Goal: Obtain resource: Obtain resource

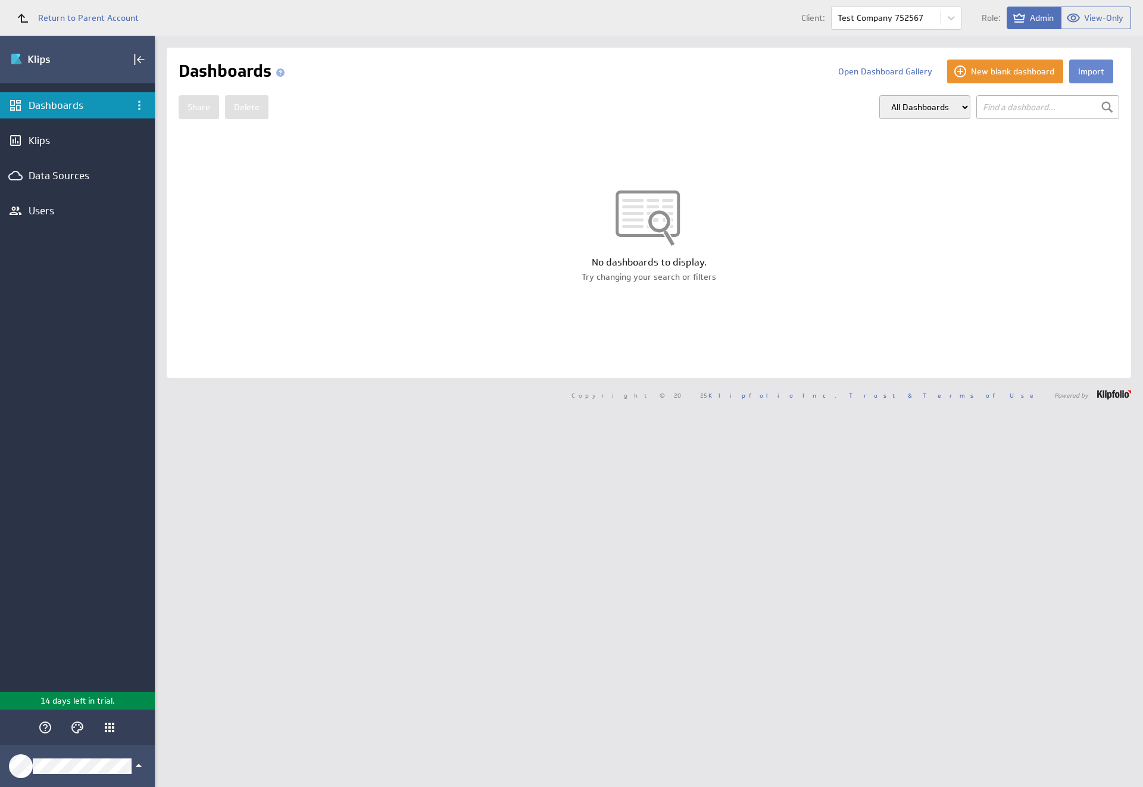
click at [1081, 71] on button "Import" at bounding box center [1091, 72] width 44 height 24
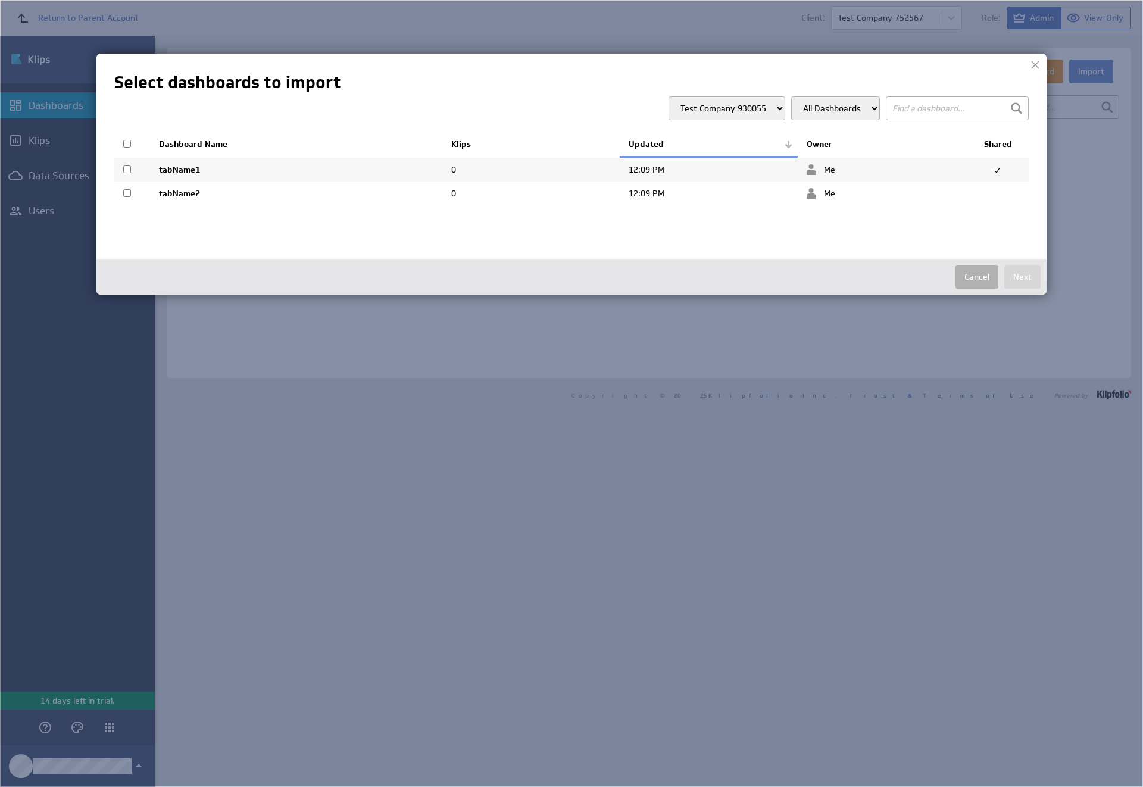
select select "bce94d0957ef51ba7e3cdc6c022ed5bd"
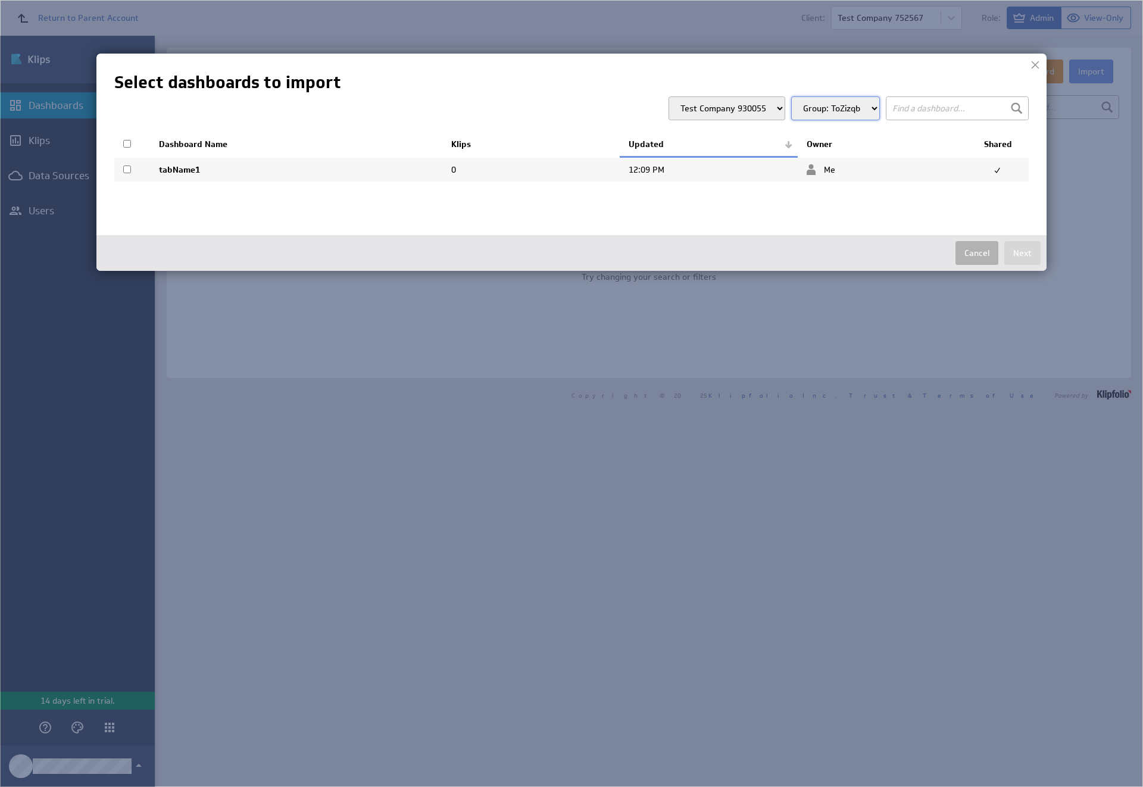
click at [127, 169] on input "checkbox" at bounding box center [127, 169] width 8 height 8
checkbox input "true"
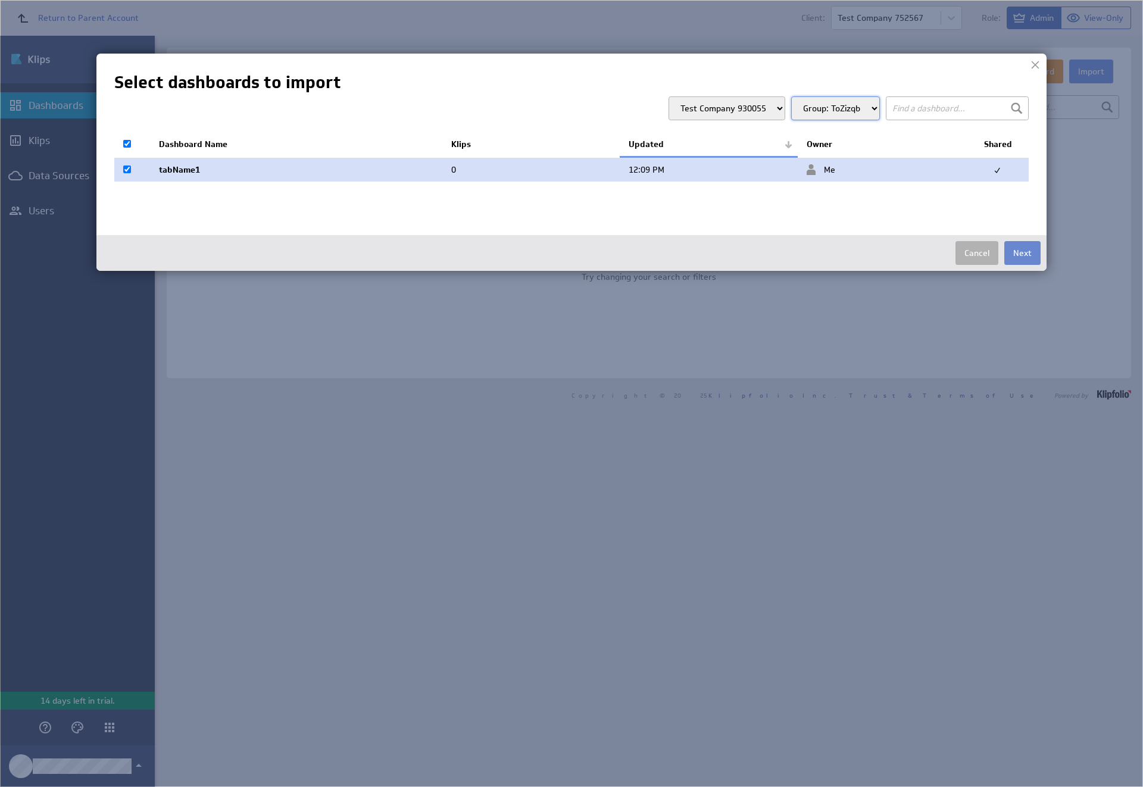
click at [1022, 253] on button "Next" at bounding box center [1022, 253] width 36 height 24
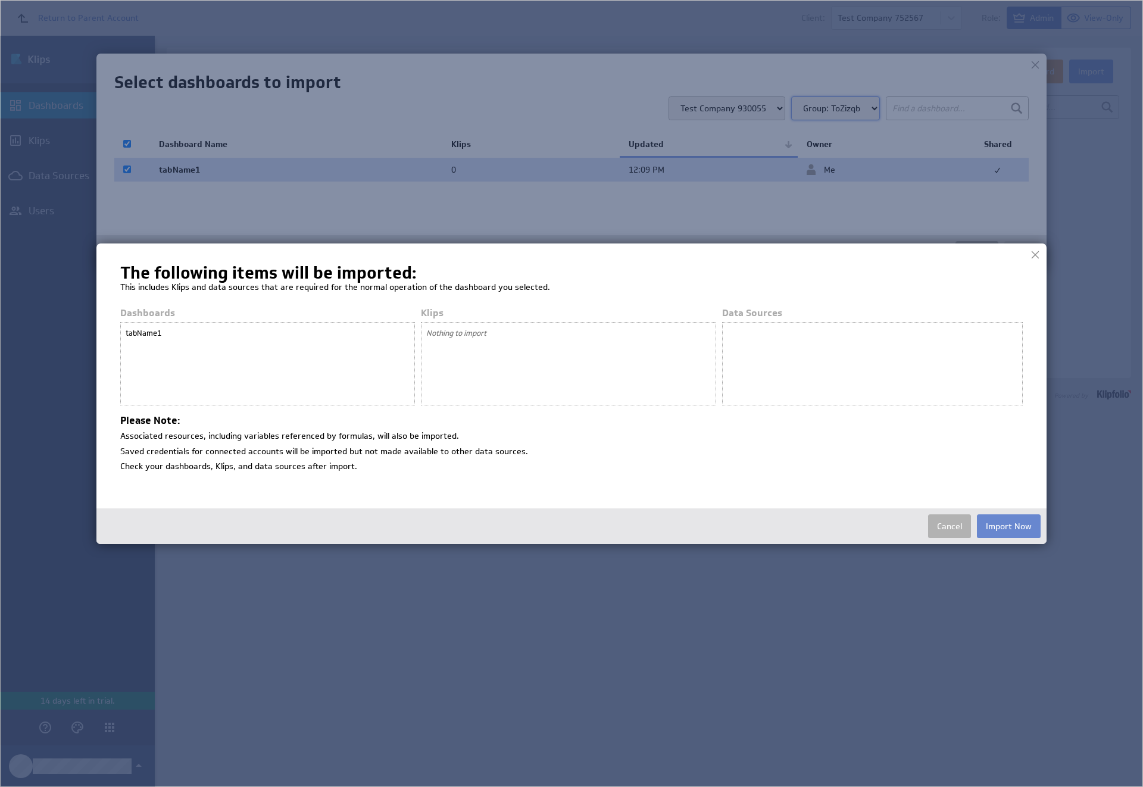
click at [1008, 526] on button "Import Now" at bounding box center [1009, 526] width 64 height 24
